Goal: Navigation & Orientation: Find specific page/section

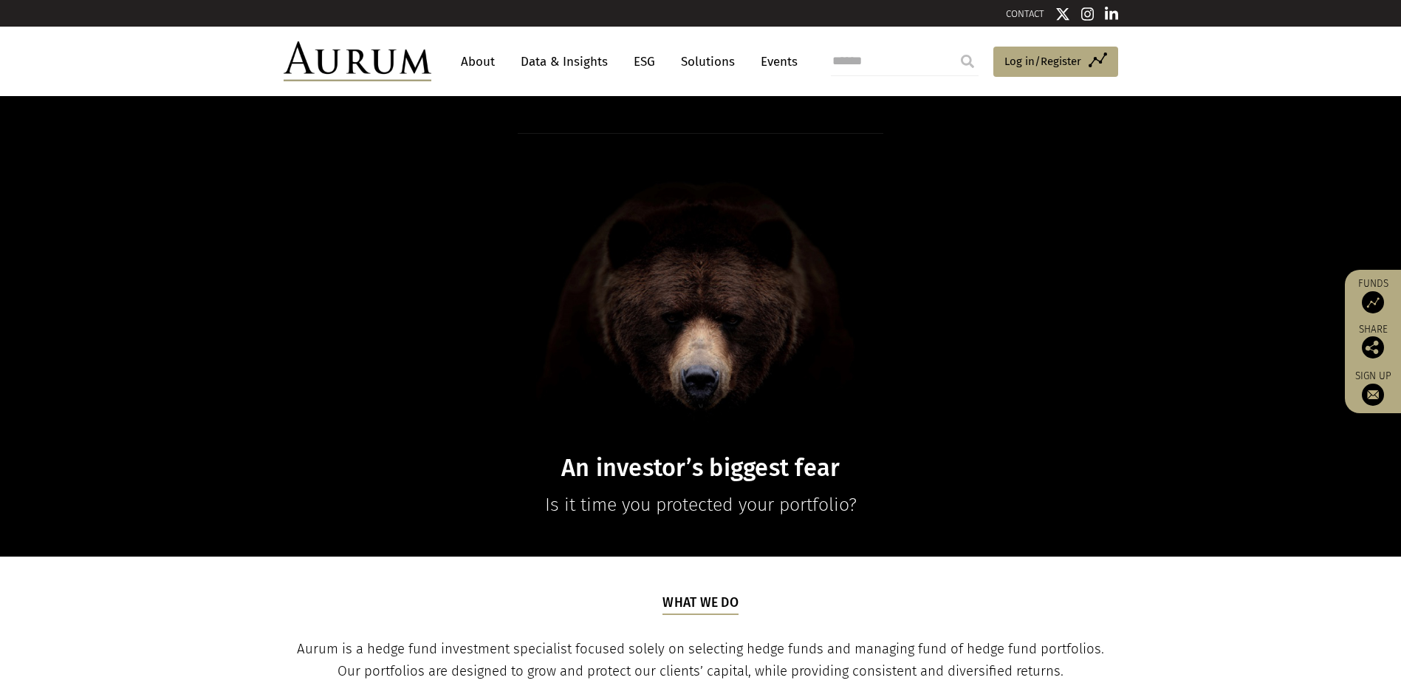
click at [482, 67] on link "About" at bounding box center [478, 61] width 49 height 27
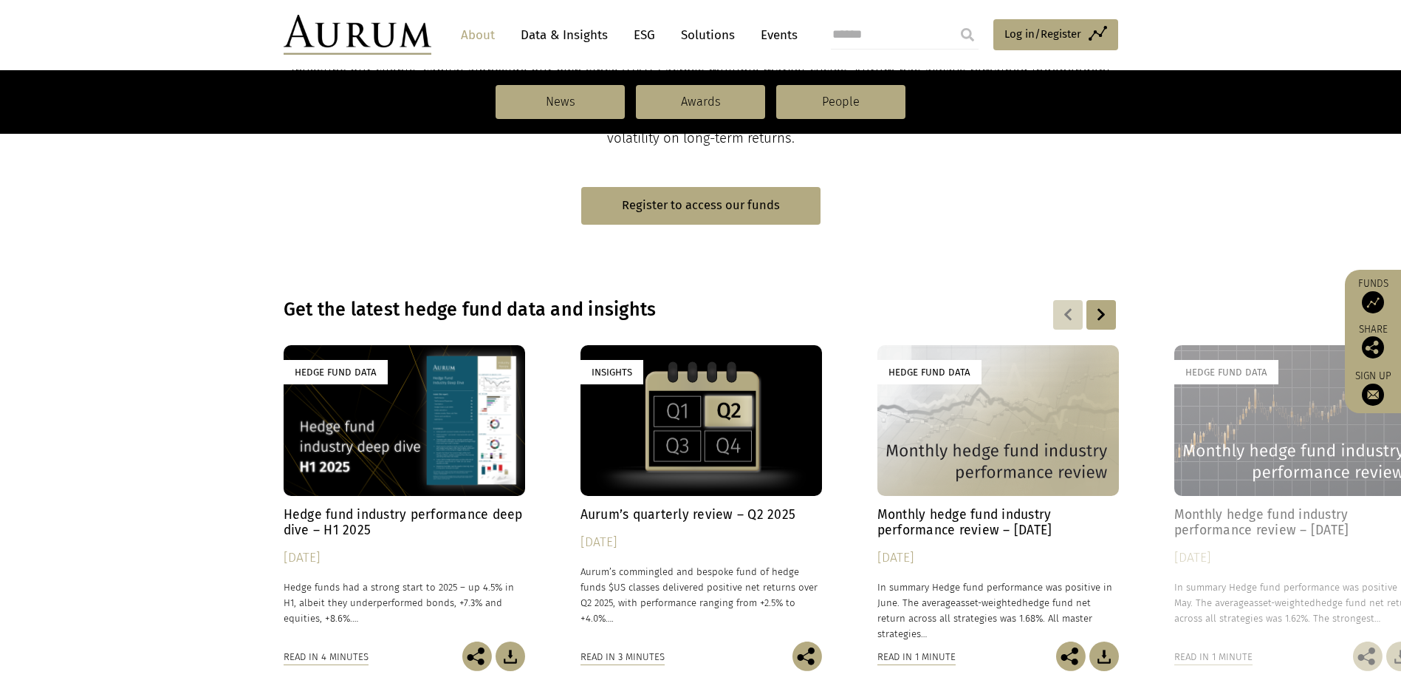
scroll to position [887, 0]
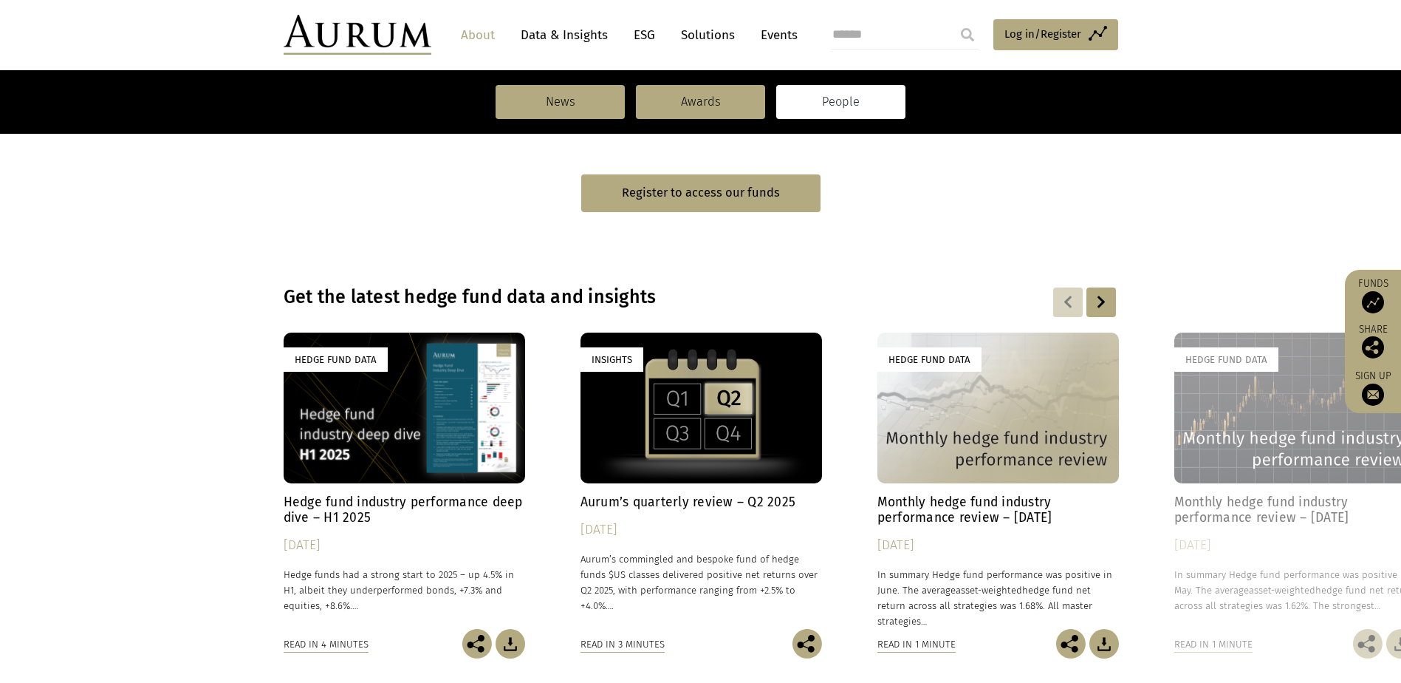
click at [815, 109] on link "People" at bounding box center [840, 102] width 129 height 34
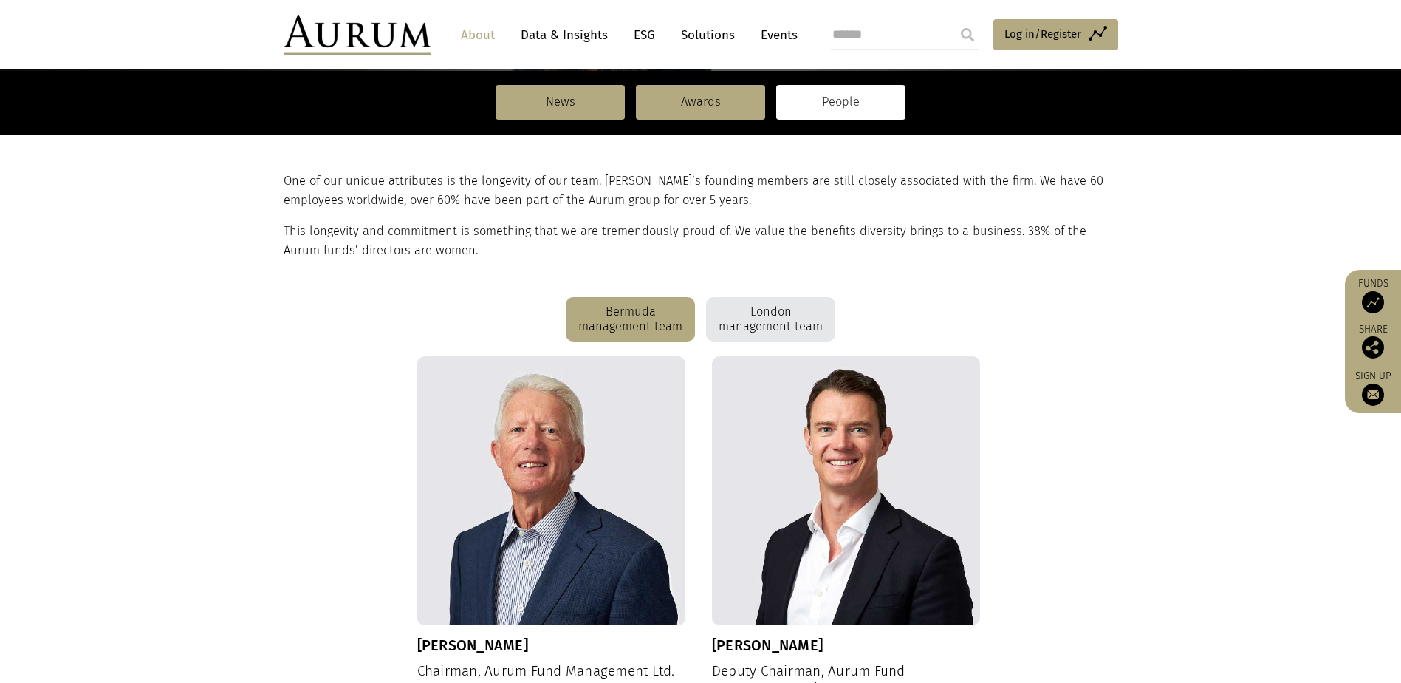
scroll to position [222, 0]
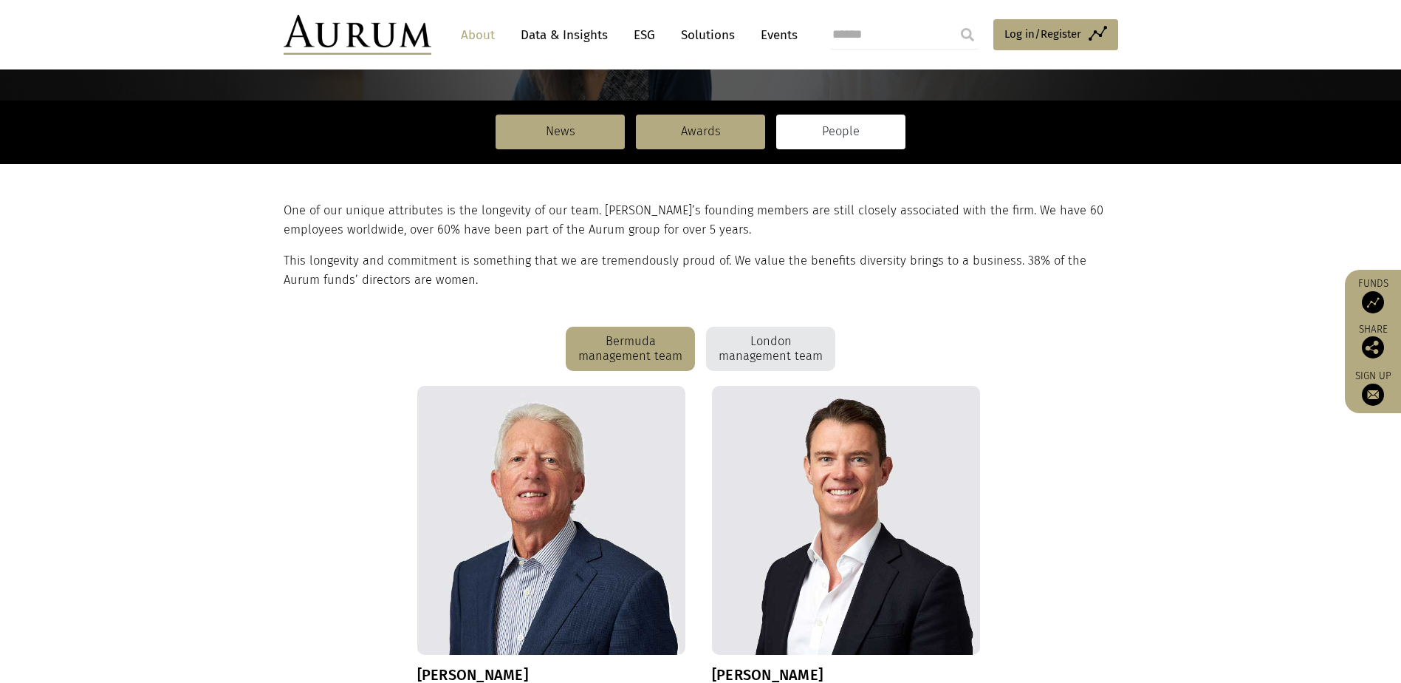
click at [790, 349] on div "London management team" at bounding box center [770, 349] width 129 height 44
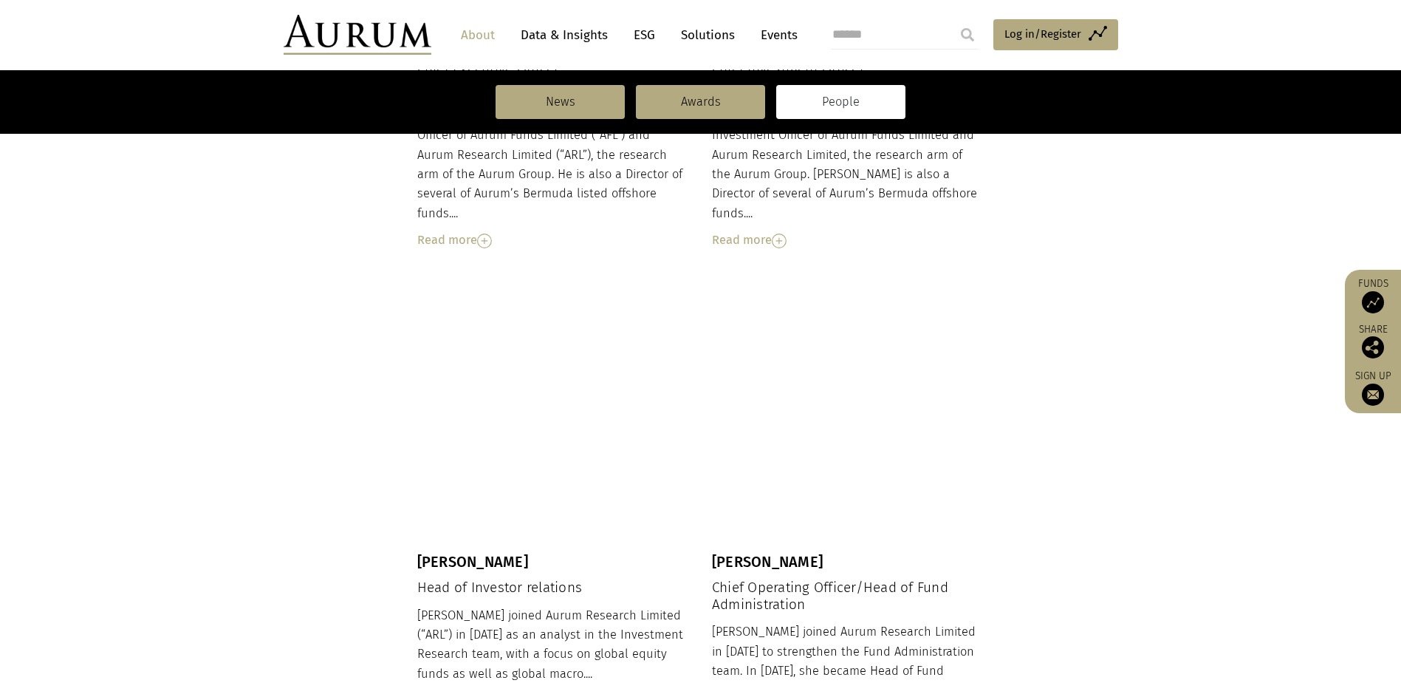
scroll to position [341, 0]
